Goal: Submit feedback/report problem: Submit feedback/report problem

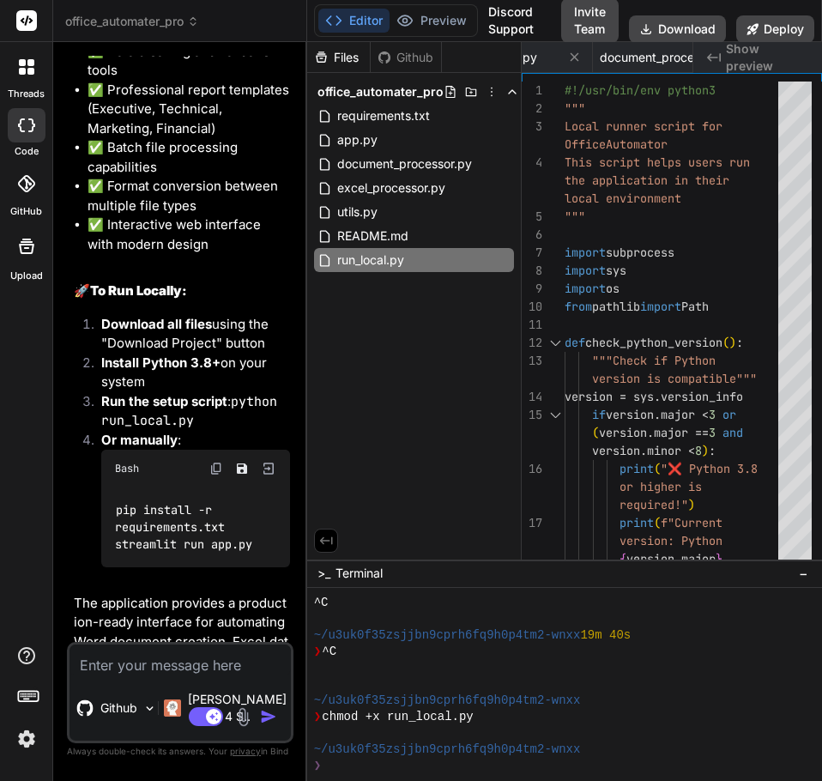
scroll to position [2570, 0]
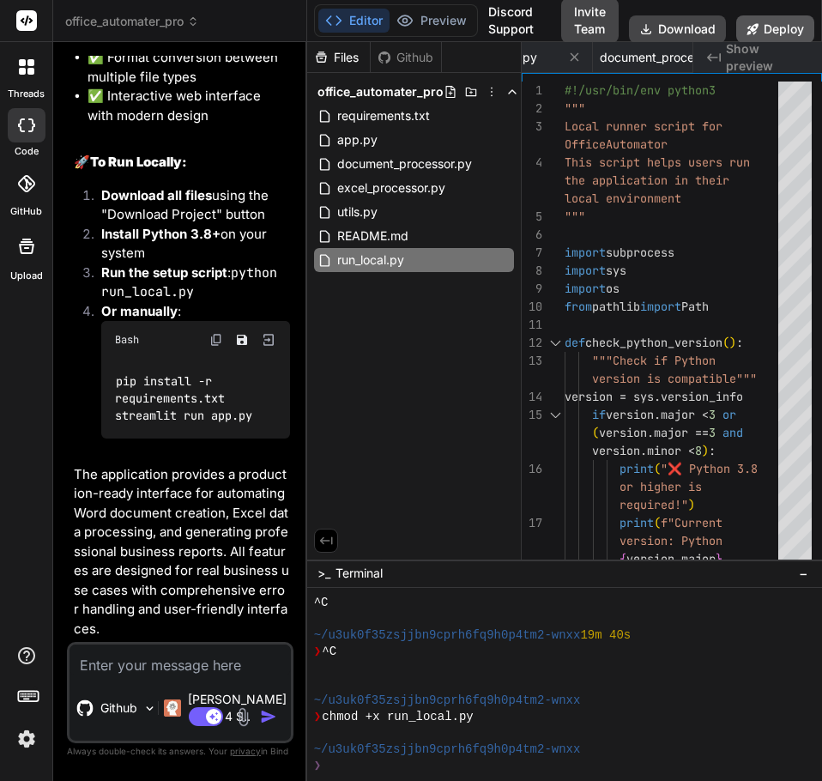
click at [776, 30] on button "Deploy" at bounding box center [775, 28] width 78 height 27
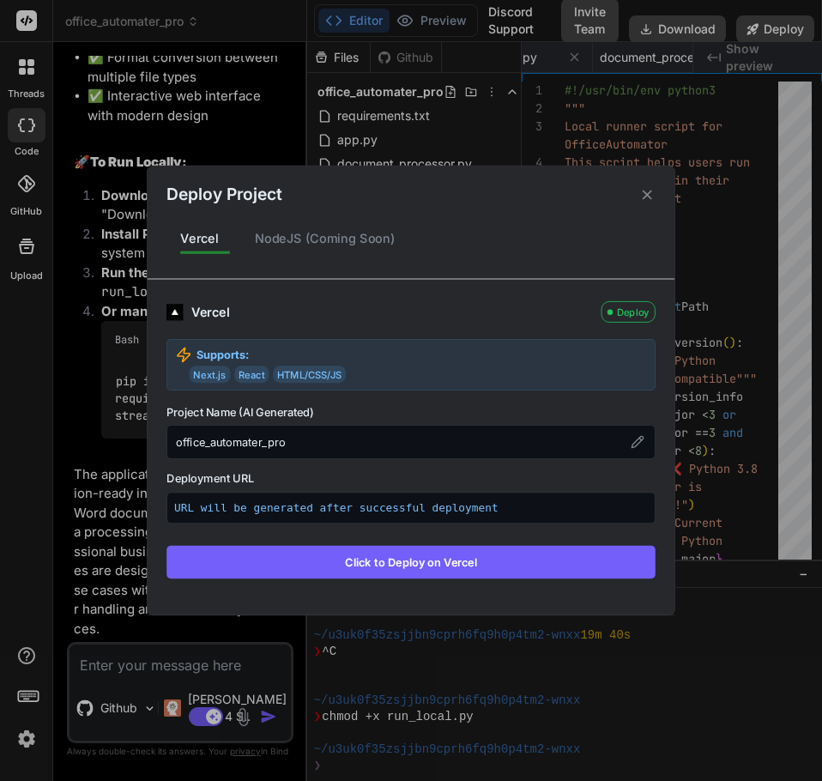
click at [438, 568] on button "Click to Deploy on Vercel" at bounding box center [410, 562] width 489 height 33
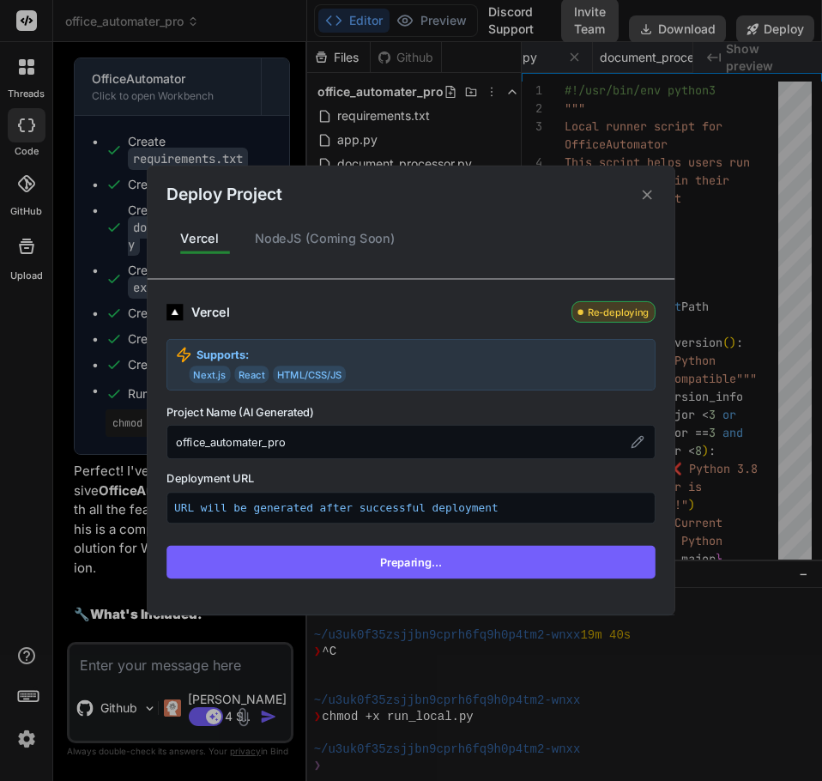
scroll to position [961, 0]
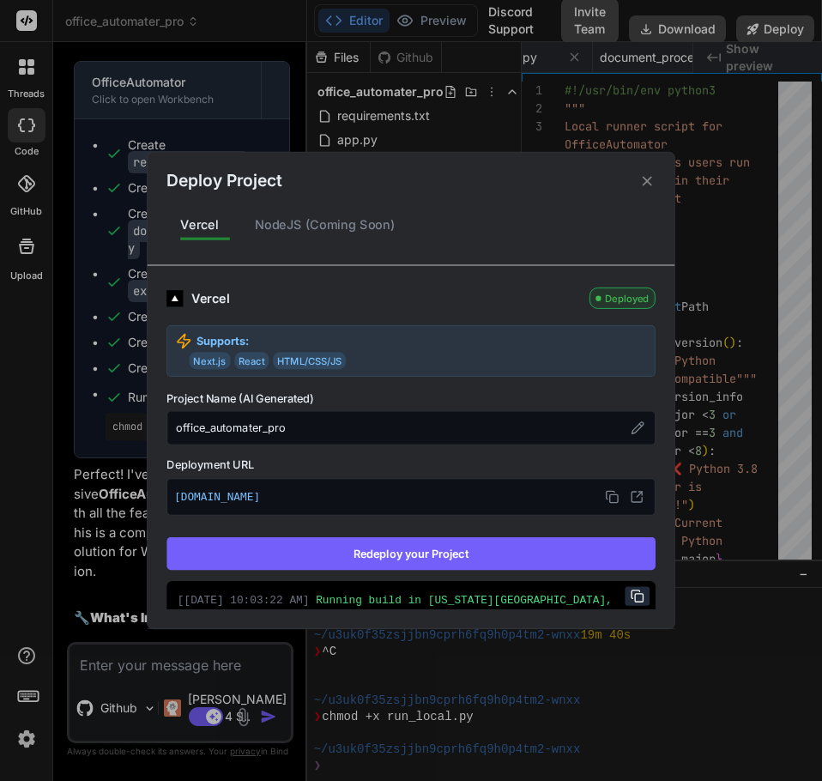
type textarea "x"
click at [625, 500] on button at bounding box center [636, 497] width 22 height 22
click at [654, 172] on icon at bounding box center [647, 180] width 16 height 16
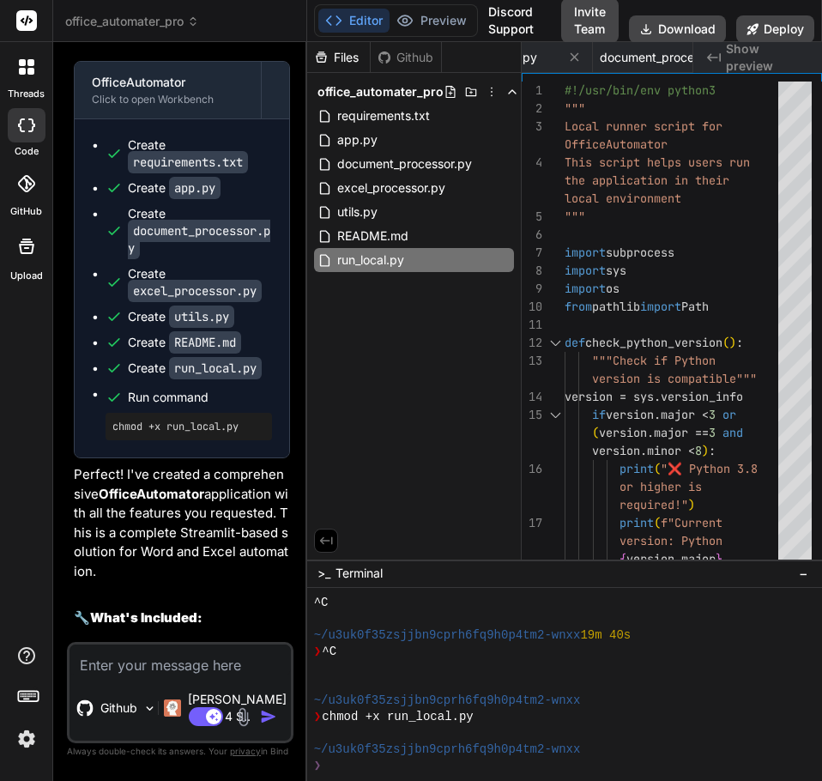
click at [213, 675] on textarea at bounding box center [179, 659] width 221 height 31
type textarea "w"
type textarea "x"
type textarea "wh"
type textarea "x"
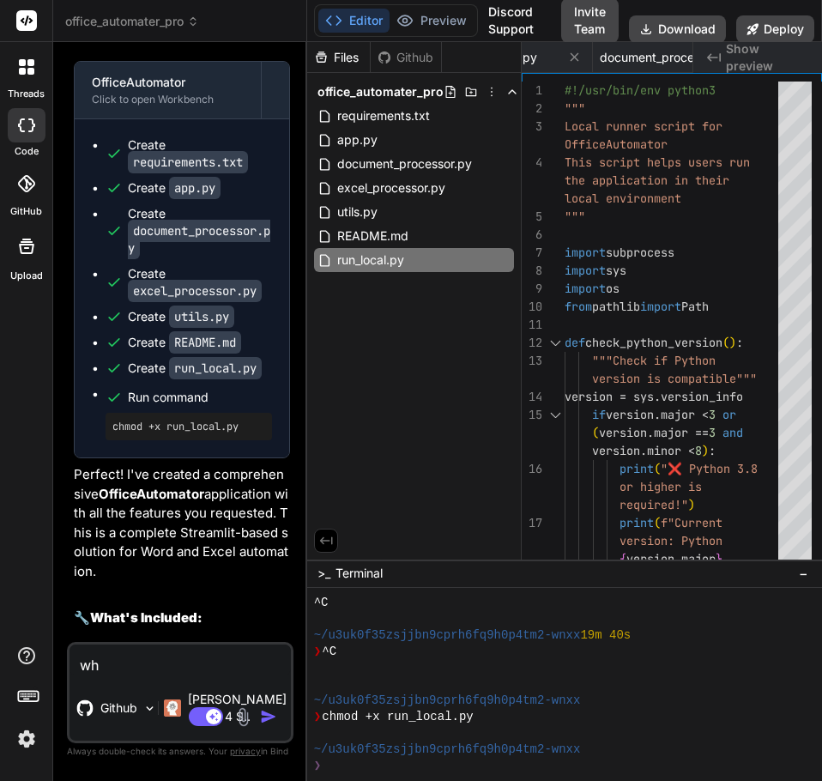
type textarea "whe"
type textarea "x"
type textarea "when"
type textarea "x"
type textarea "when"
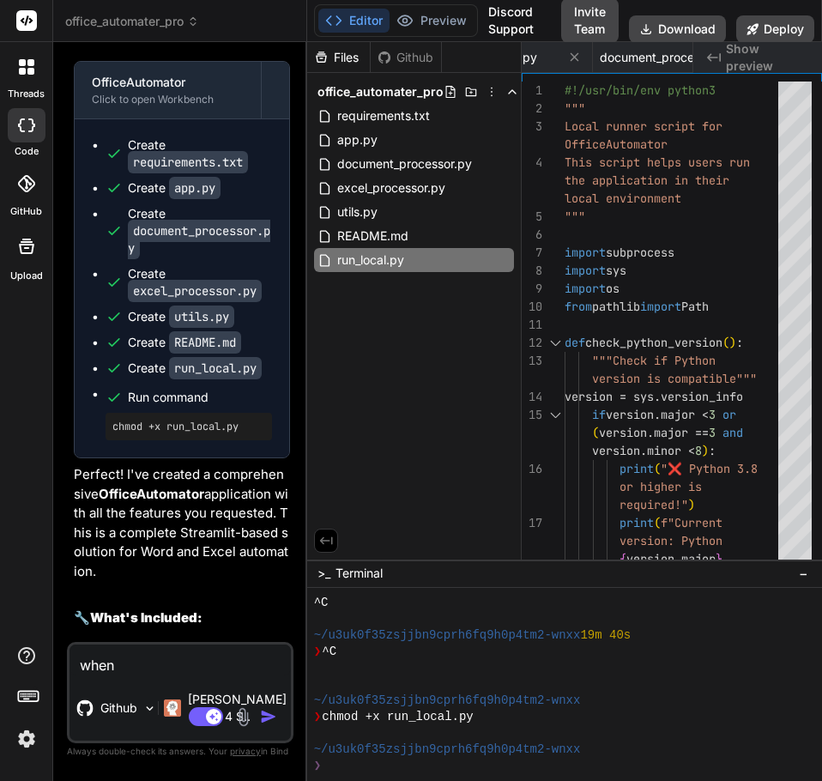
type textarea "x"
type textarea "when i"
type textarea "x"
type textarea "when i"
type textarea "x"
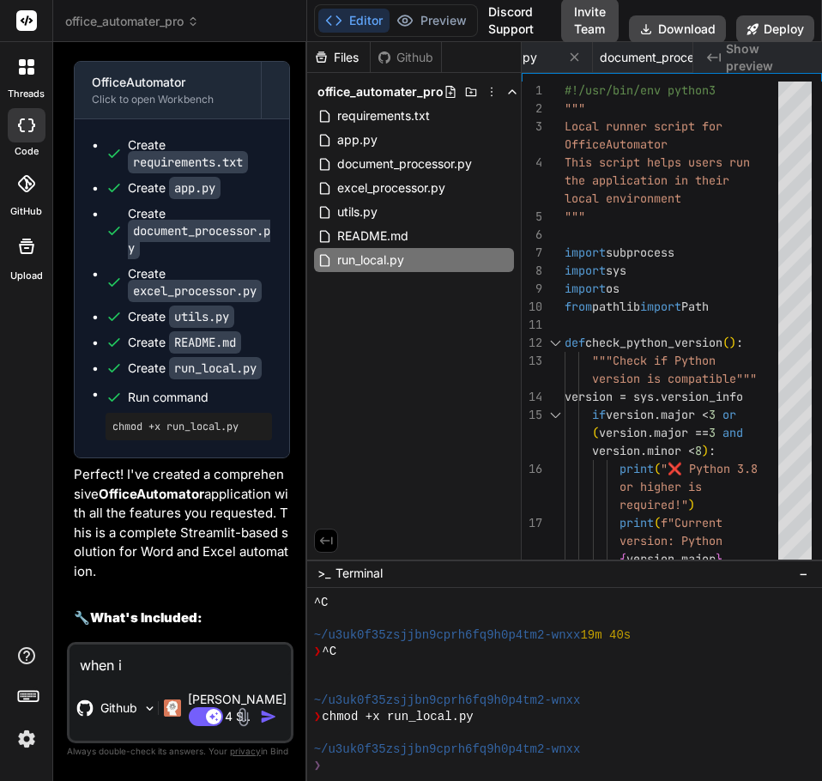
type textarea "when i g"
type textarea "x"
type textarea "when i go"
type textarea "x"
type textarea "when i go"
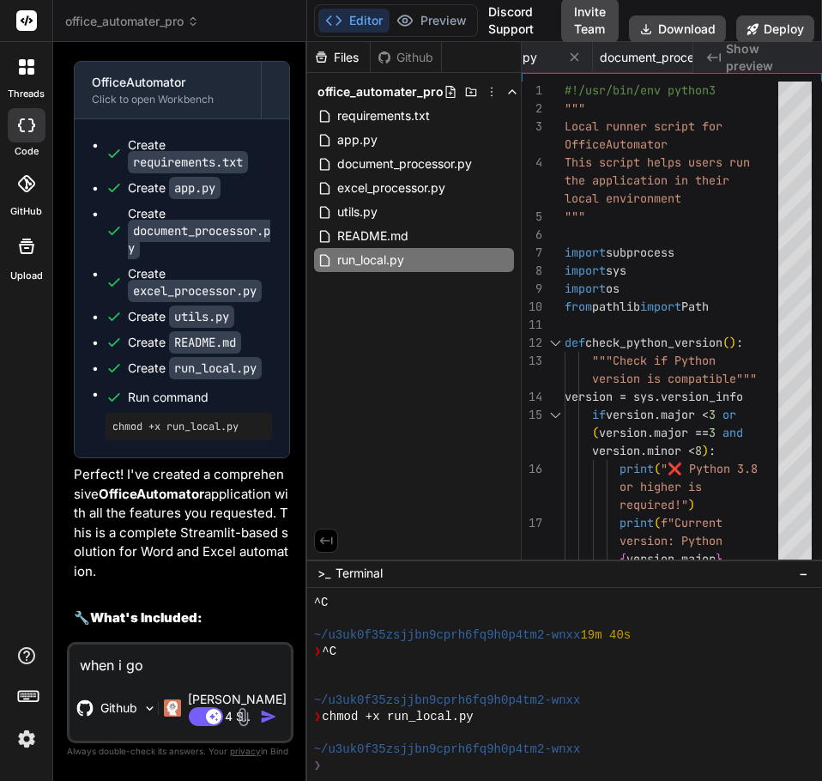
type textarea "x"
type textarea "when i go t"
type textarea "x"
type textarea "when i go to"
type textarea "x"
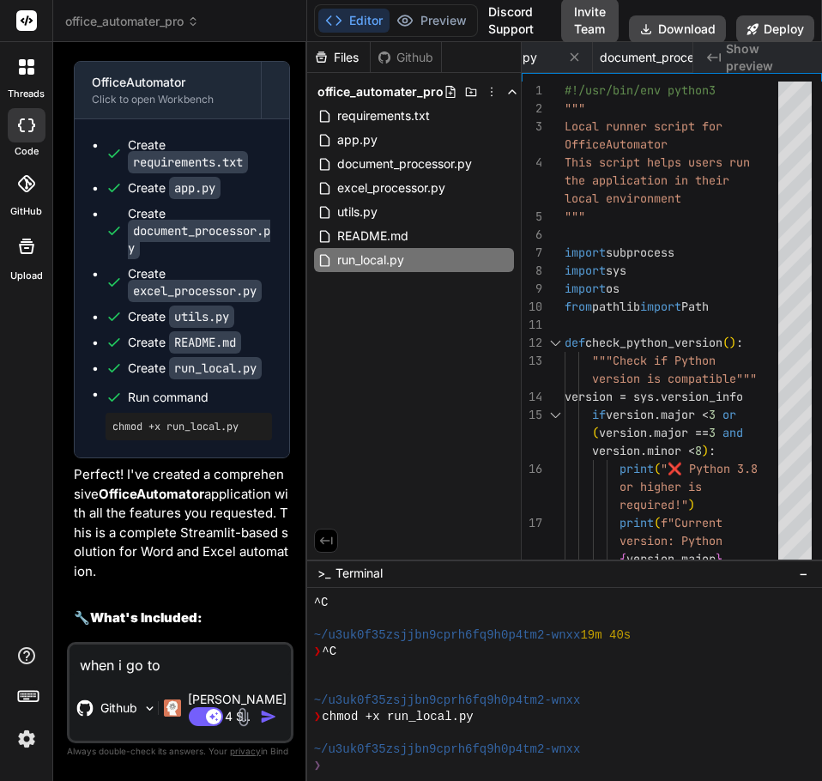
type textarea "when i go to"
type textarea "x"
type textarea "when i go to t"
type textarea "x"
type textarea "when i go to th"
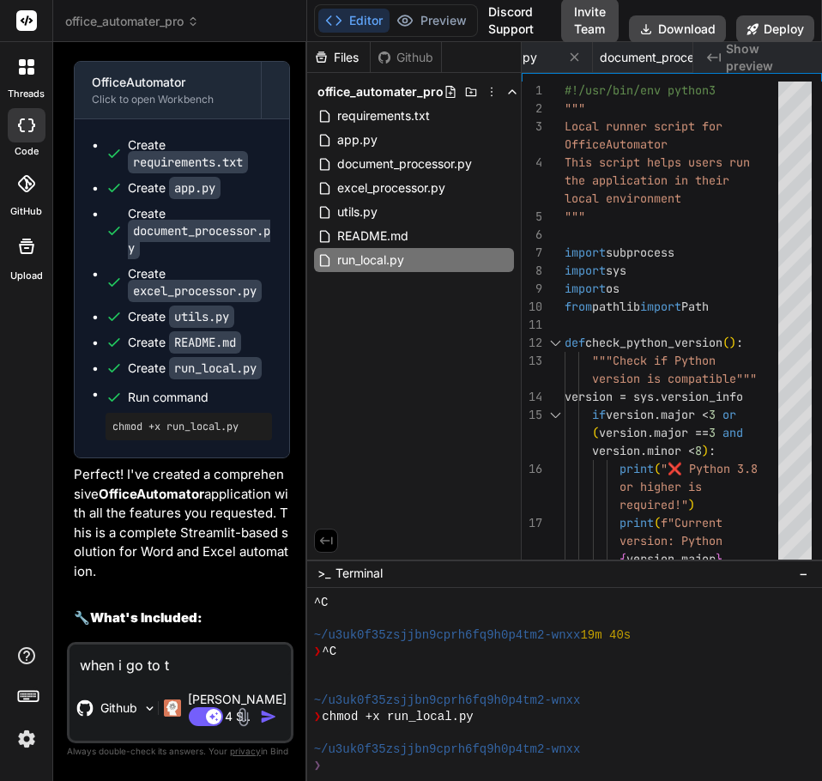
type textarea "x"
type textarea "when i go to the"
type textarea "x"
type textarea "when i go to the"
type textarea "x"
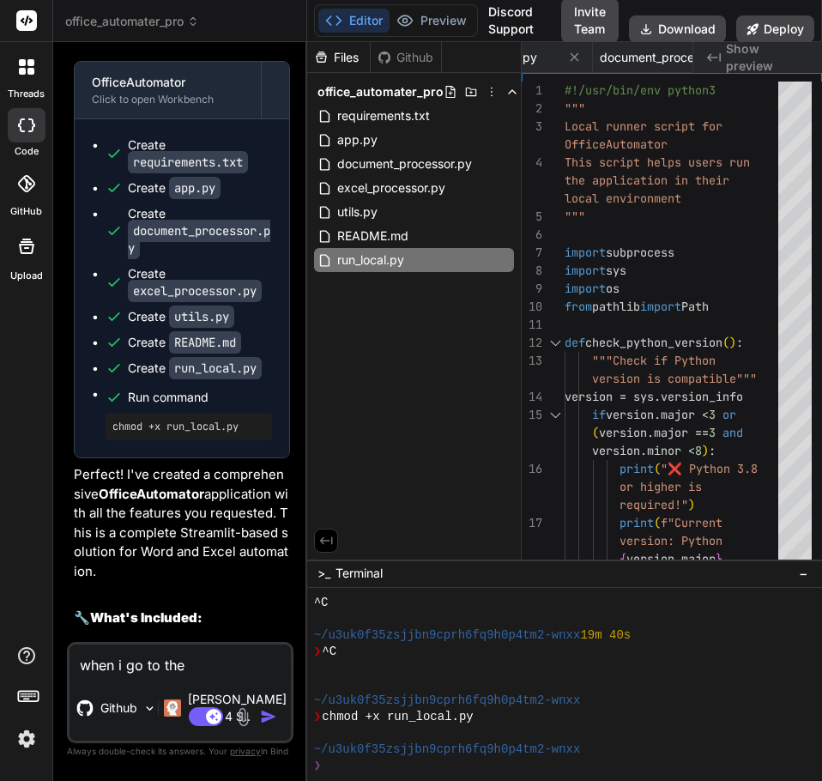
type textarea "when i go to the s"
type textarea "x"
type textarea "when i go to the si"
type textarea "x"
type textarea "when i go to the sit"
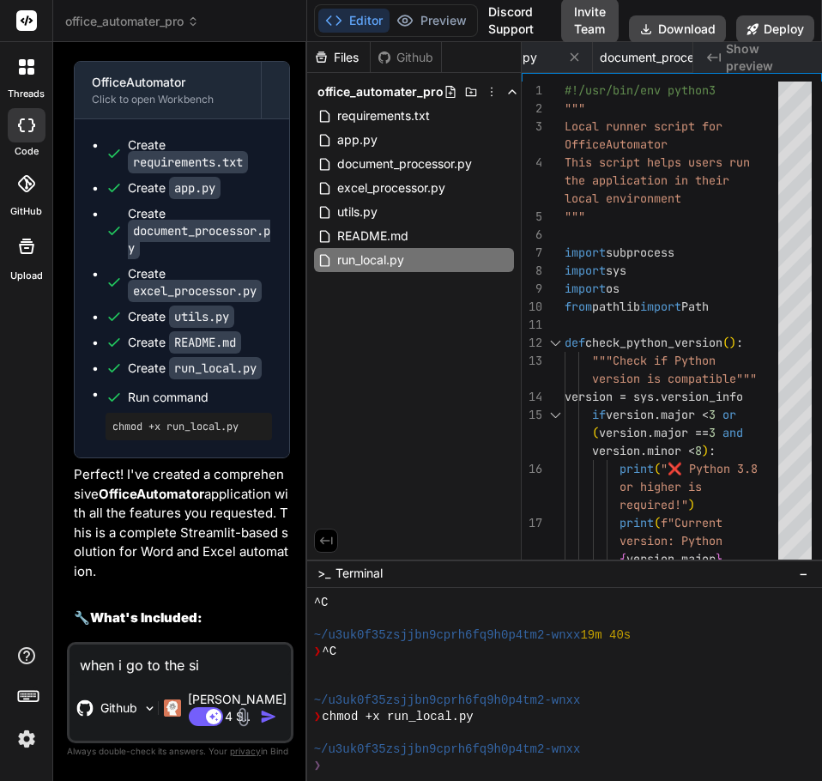
type textarea "x"
type textarea "when i go to the site"
type textarea "x"
type textarea "when i go to the site"
type textarea "x"
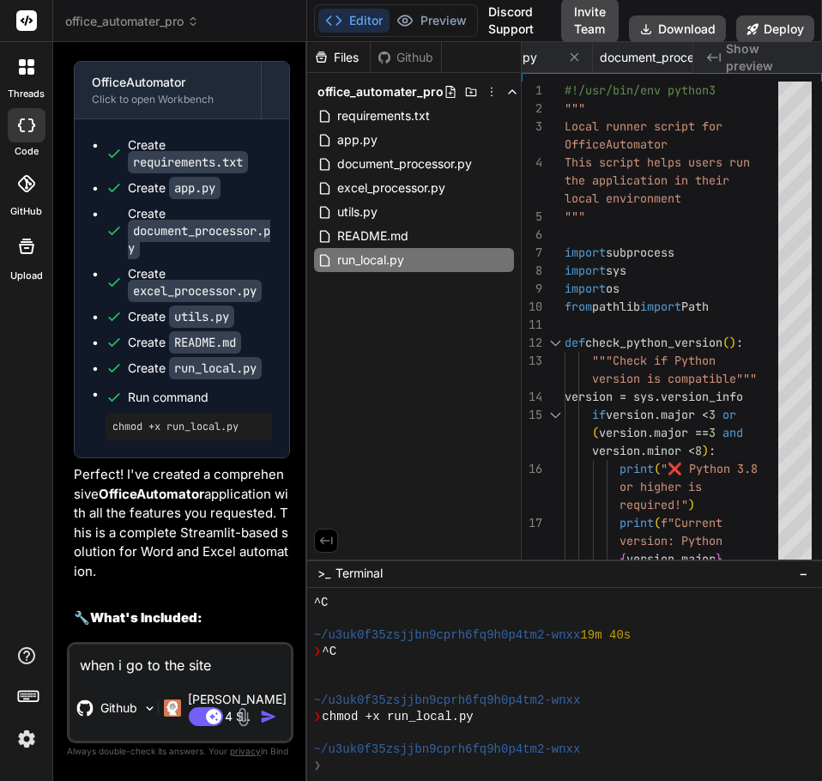
type textarea "when i go to the site o"
type textarea "x"
type textarea "when i go to the site on"
type textarea "x"
type textarea "when i go to the site on"
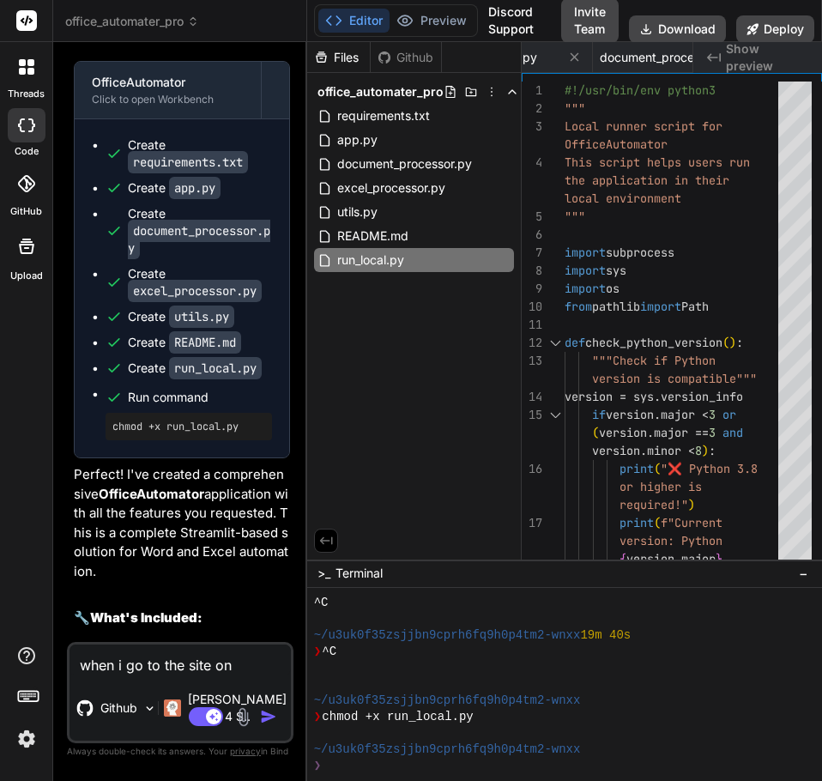
type textarea "x"
type textarea "when i go to the site on"
type textarea "x"
type textarea "when i go to the site o"
type textarea "x"
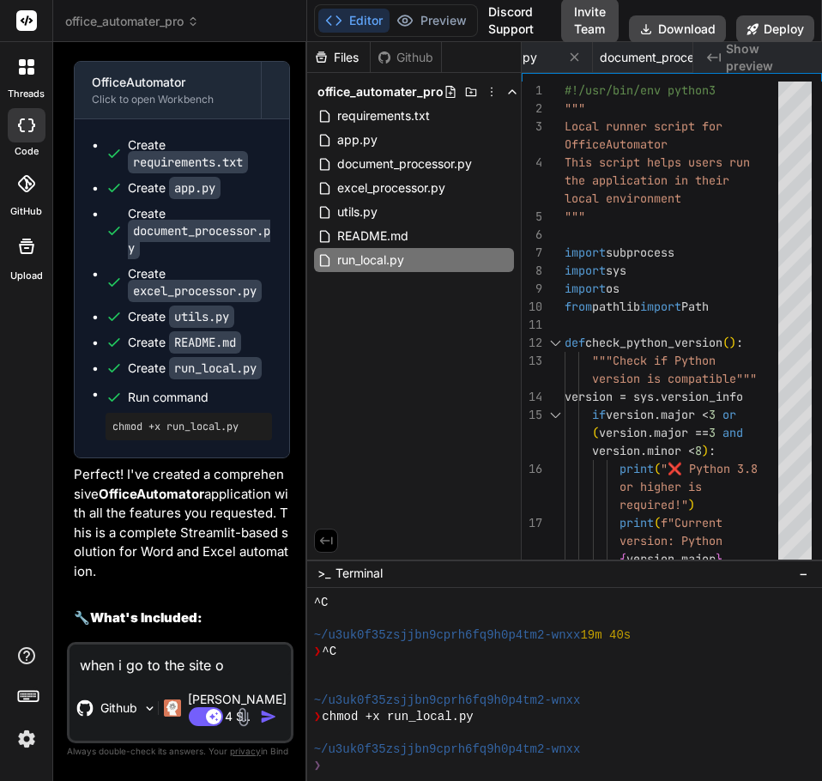
type textarea "when i go to the site"
type textarea "x"
type textarea "when i go to the site p"
type textarea "x"
type textarea "when i go to the site pr"
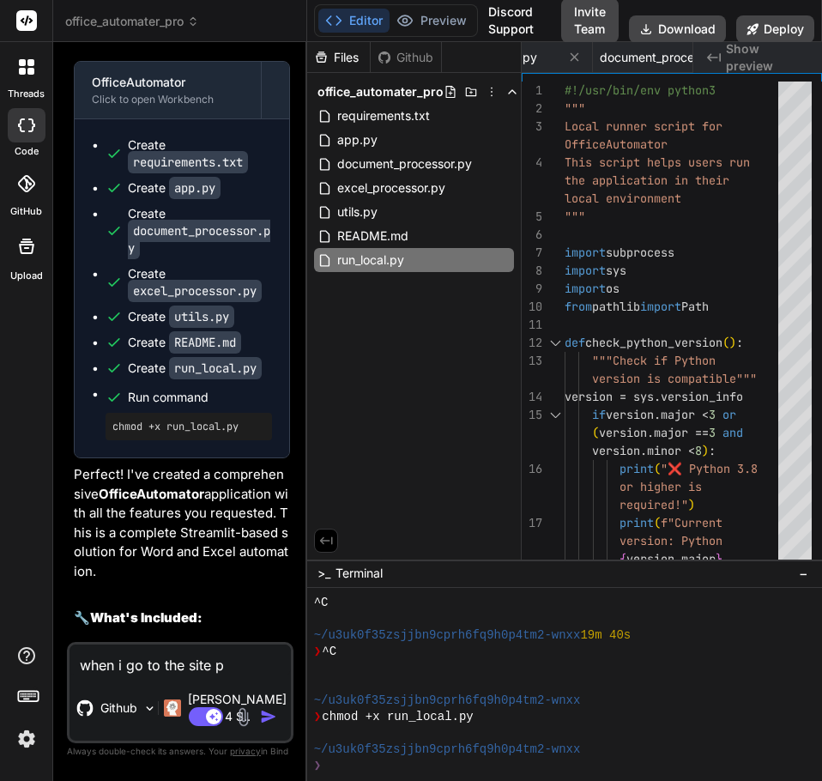
type textarea "x"
type textarea "when i go to the site pro"
type textarea "x"
type textarea "when i go to the site prov"
type textarea "x"
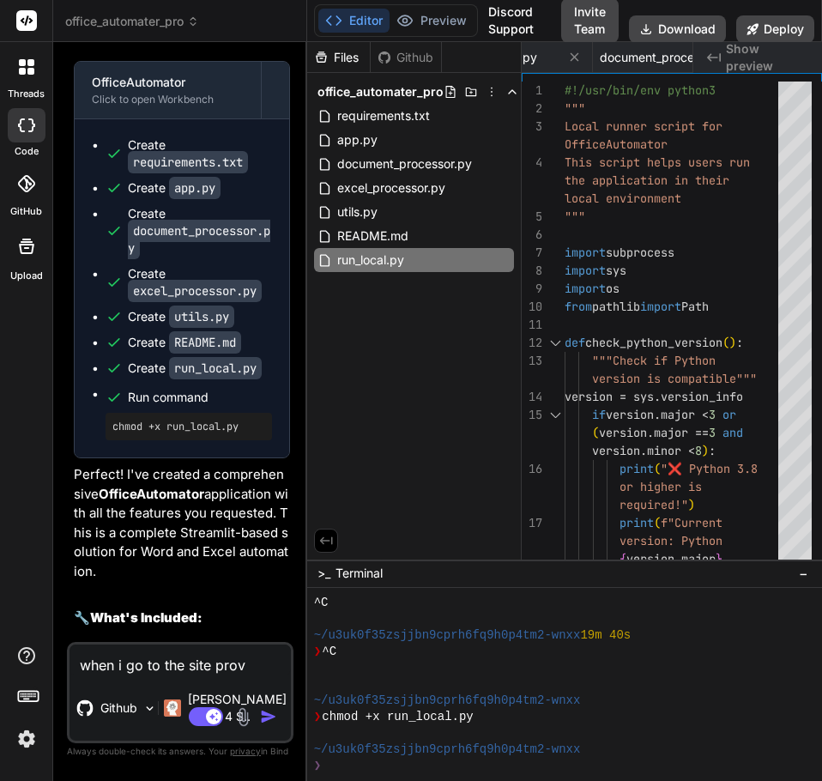
type textarea "when i go to the site provi"
type textarea "x"
type textarea "when i go to the site provid"
type textarea "x"
type textarea "when i go to the site provide"
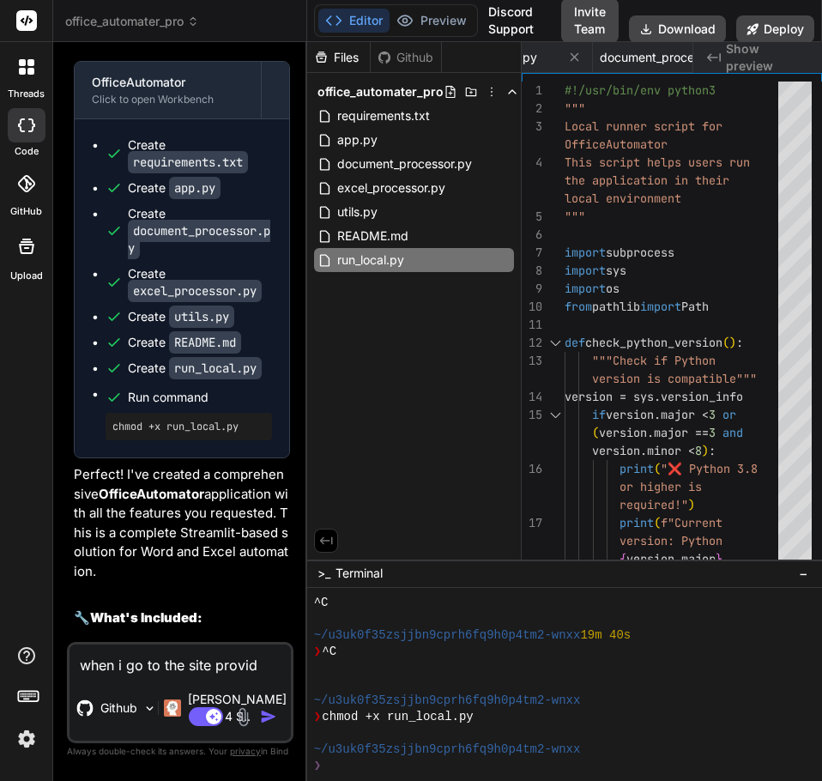
type textarea "x"
type textarea "when i go to the site provided"
type textarea "x"
type textarea "when i go to the site provided"
type textarea "x"
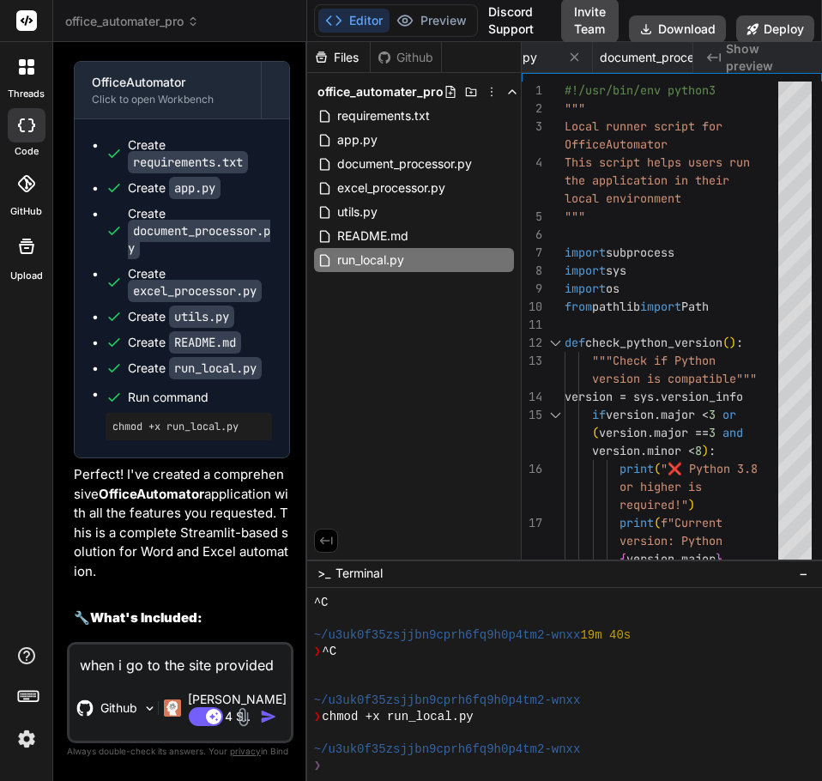
type textarea "when i go to the site provided b"
type textarea "x"
type textarea "when i go to the site provided by"
type textarea "x"
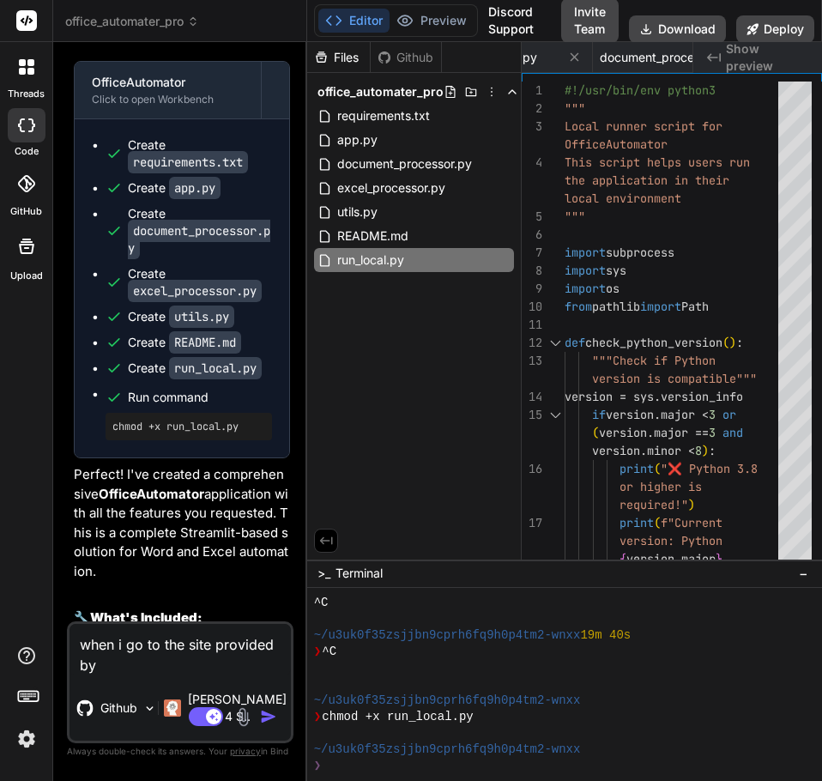
type textarea "when i go to the site provided by"
type textarea "x"
type textarea "when i go to the site provided by v"
type textarea "x"
type textarea "when i go to the site provided by [PERSON_NAME]"
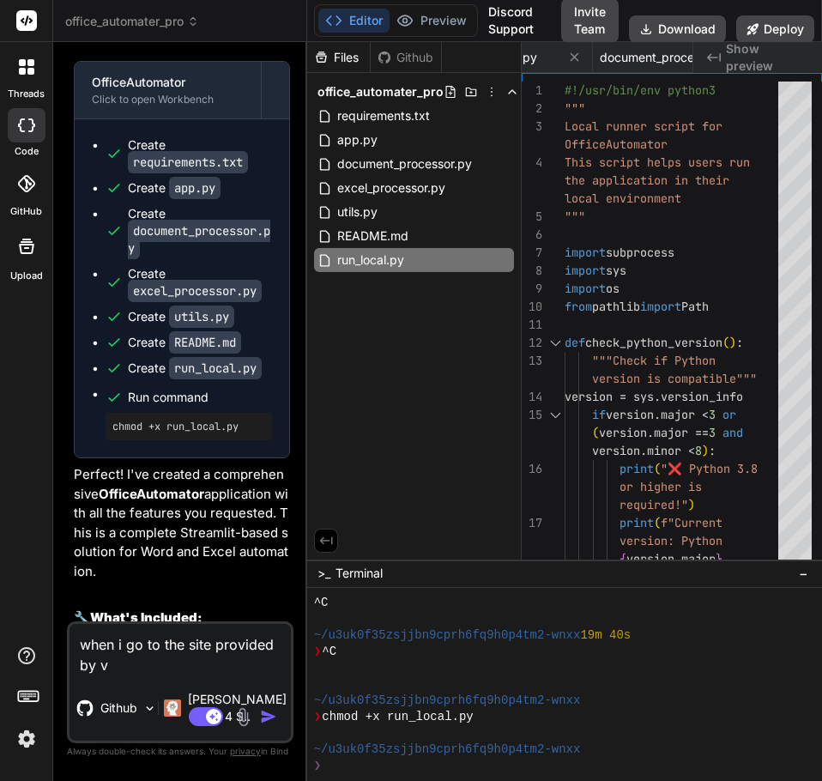
type textarea "x"
type textarea "when i go to the site provided by ver"
type textarea "x"
type textarea "when i go to the site provided by verc"
type textarea "x"
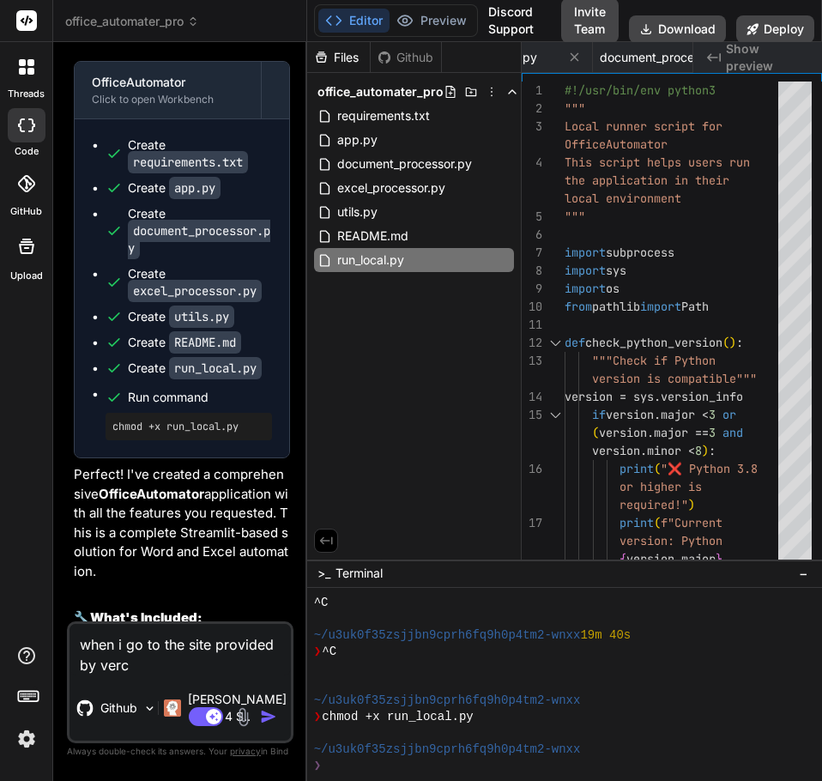
type textarea "when i go to the site provided by verce"
type textarea "x"
type textarea "when i go to the site provided by vercel"
type textarea "x"
type textarea "when i go to the site provided by vercel"
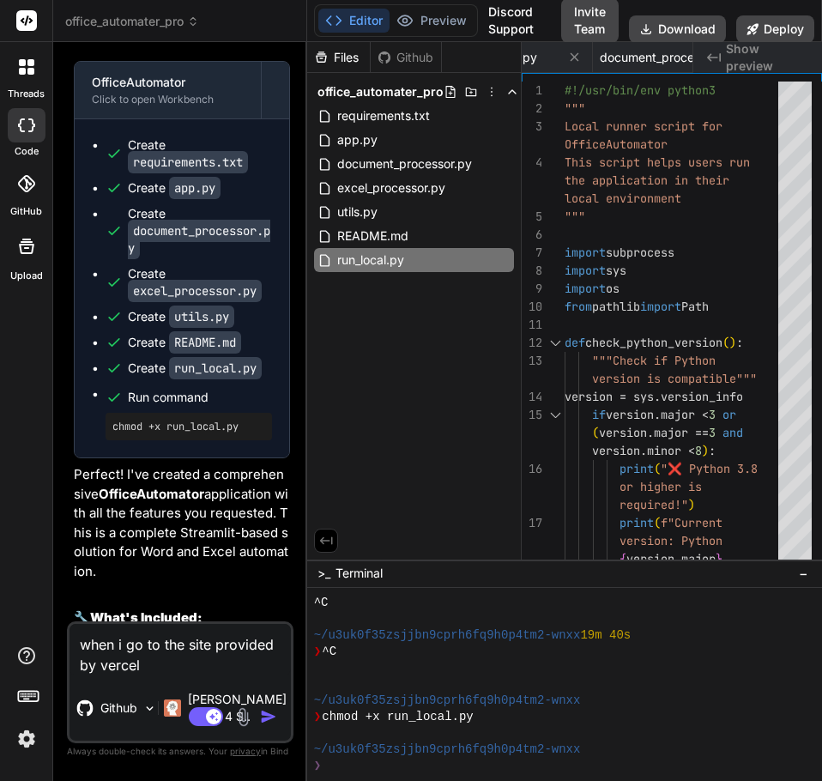
type textarea "x"
type textarea "when i go to the site provided by vercel i"
type textarea "x"
type textarea "when i go to the site provided by vercel i"
type textarea "x"
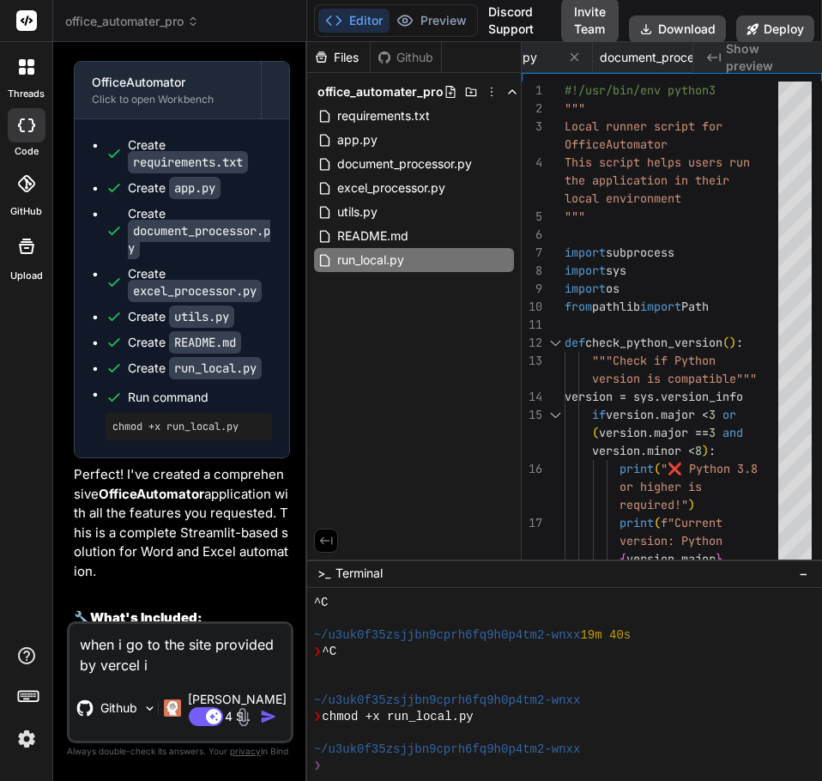
type textarea "when i go to the site provided by vercel i g"
type textarea "x"
type textarea "when i go to the site provided by vercel i ge"
type textarea "x"
type textarea "when i go to the site provided by vercel i get"
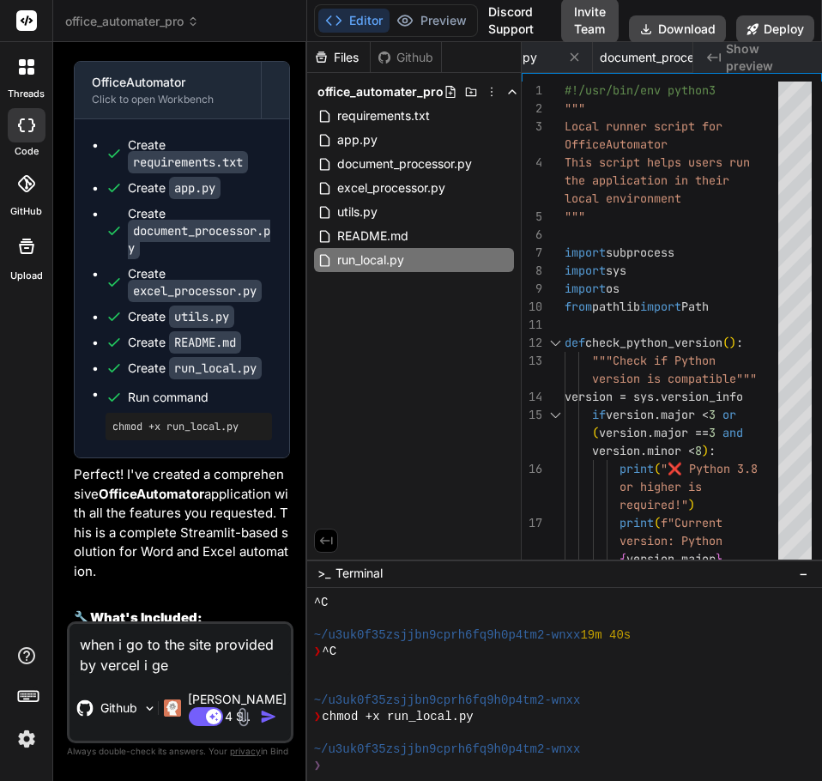
type textarea "x"
type textarea "when i go to the site provided by vercel i get"
type textarea "x"
type textarea "when i go to the site provided by vercel i get t"
type textarea "x"
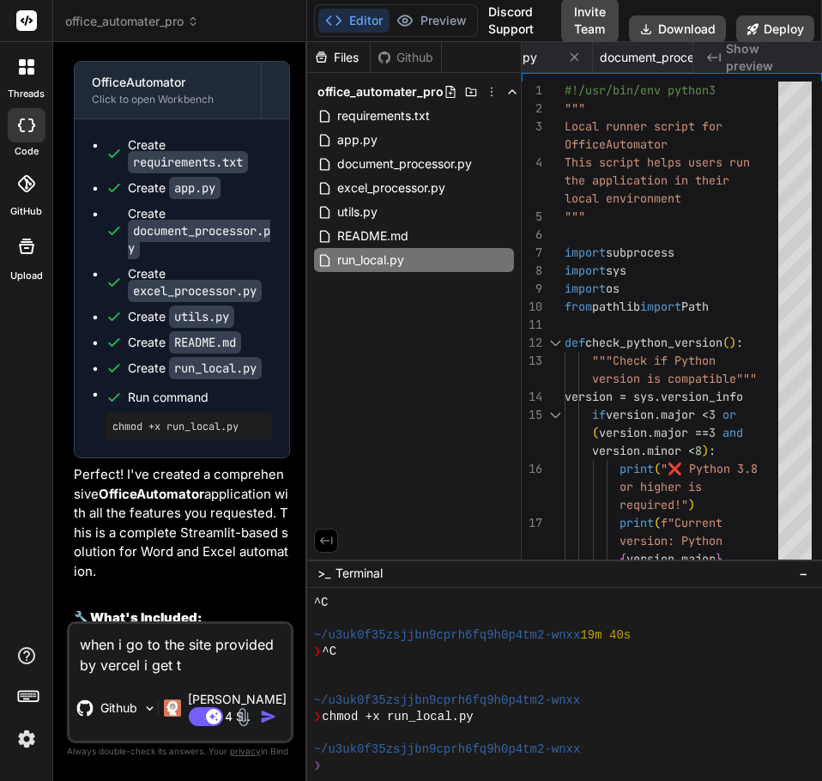
type textarea "when i go to the site provided by vercel i get th"
type textarea "x"
type textarea "when i go to the site provided by vercel i get thi"
type textarea "x"
type textarea "when i go to the site provided by vercel i get this"
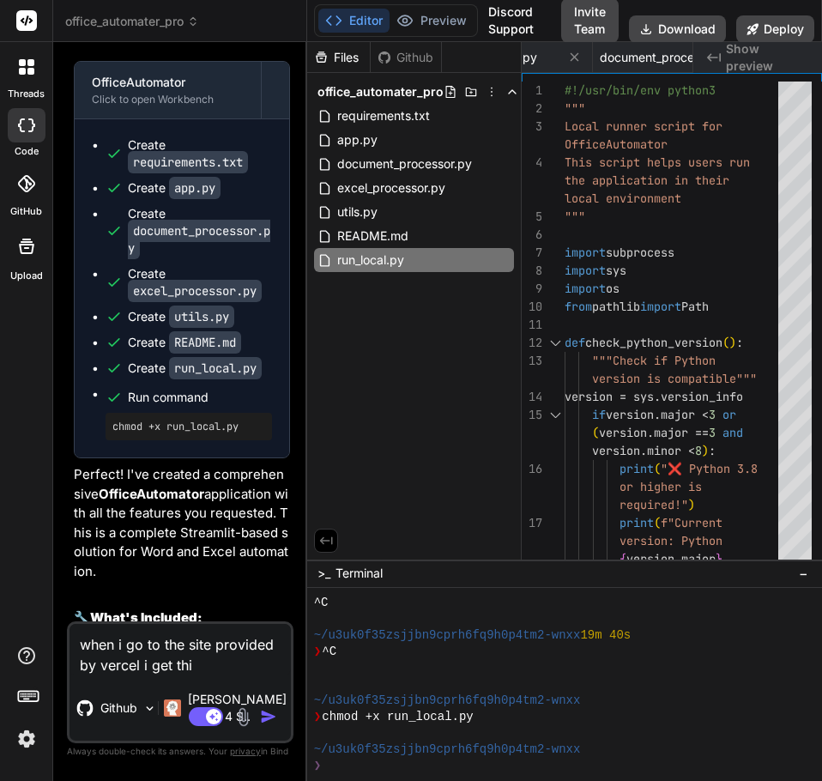
type textarea "x"
type textarea "when i go to the site provided by vercel i get this"
type textarea "x"
type textarea "when i go to the site provided by vercel i get this e"
type textarea "x"
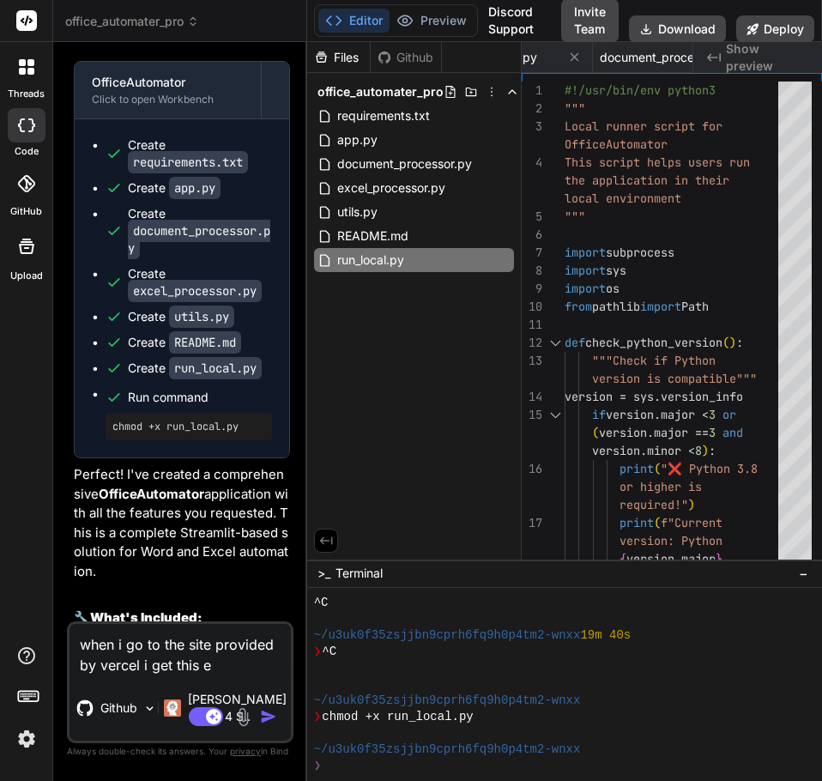
type textarea "when i go to the site provided by vercel i get this er"
type textarea "x"
type textarea "when i go to the site provided by vercel i get this err"
type textarea "x"
type textarea "when i go to the site provided by vercel i get this erro"
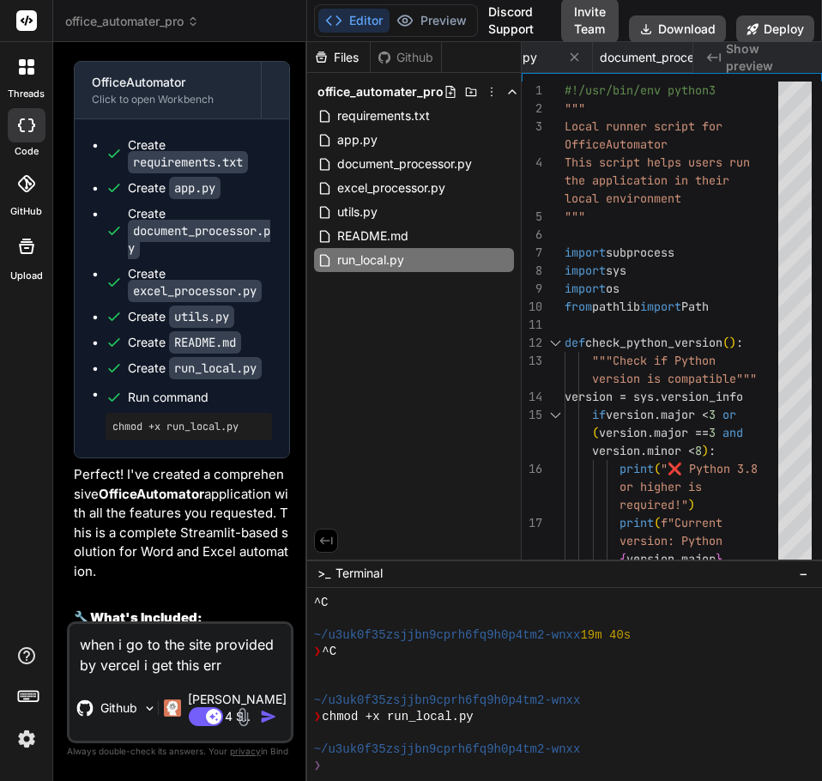
type textarea "x"
type textarea "when i go to the site provided by vercel i get this error"
type textarea "x"
type textarea "when i go to the site provided by vercel i get this error"
type textarea "x"
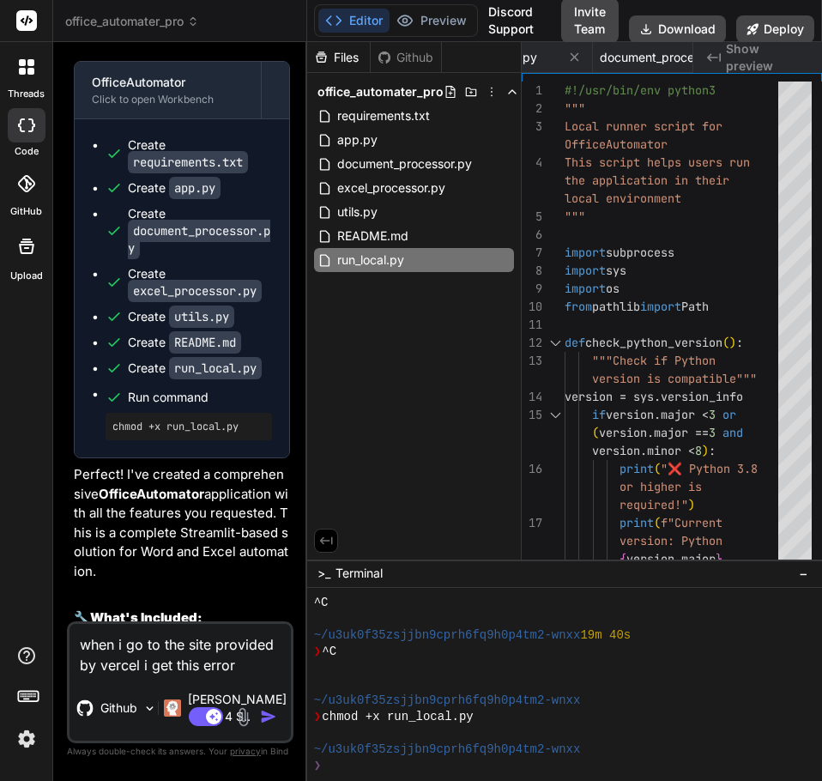
paste textarea "404: NOT_FOUND Code: NOT_FOUND ID: sfo1::z6szr-1760289050978-ea446de3c0b2"
type textarea "when i go to the site provided by vercel i get this error 404: NOT_FOUND Code: …"
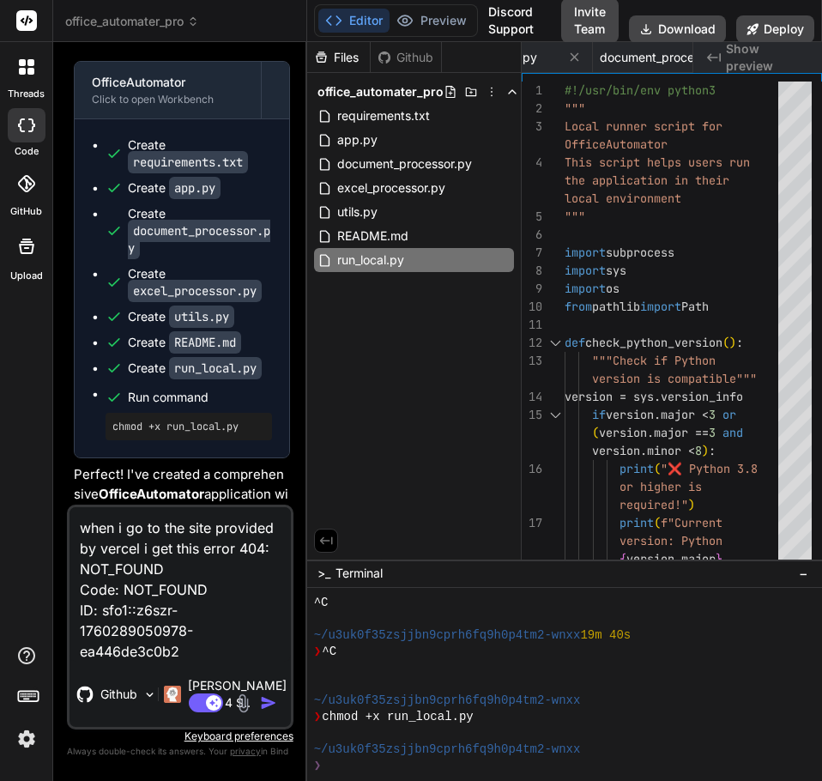
type textarea "x"
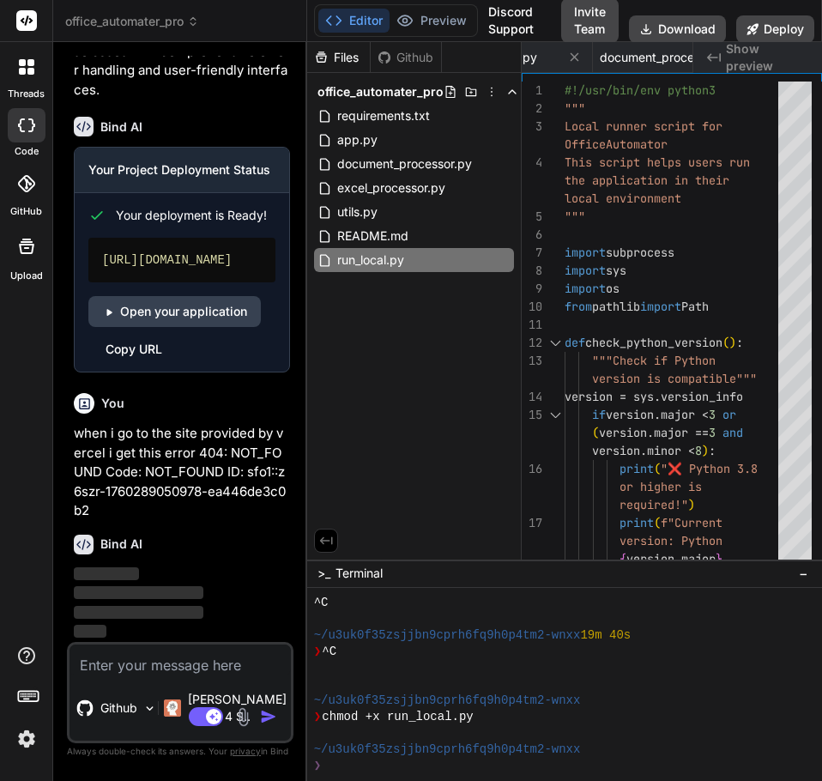
scroll to position [3125, 0]
click at [241, 321] on link "Open your application" at bounding box center [174, 311] width 172 height 31
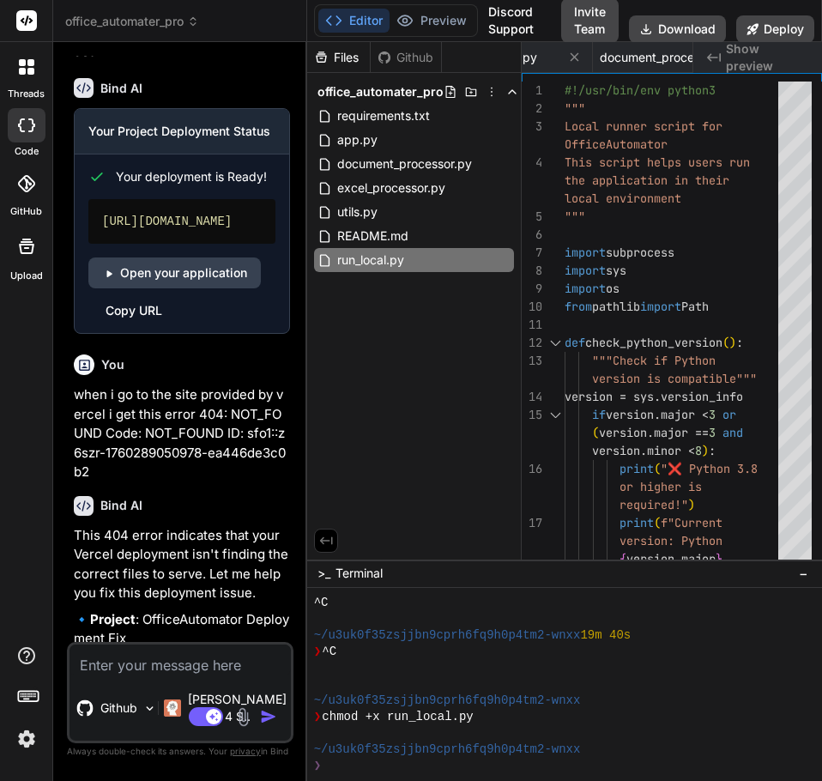
type textarea "x"
